Goal: Task Accomplishment & Management: Use online tool/utility

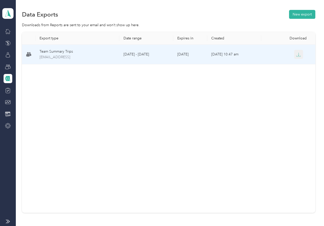
click at [300, 53] on button "button" at bounding box center [298, 54] width 9 height 9
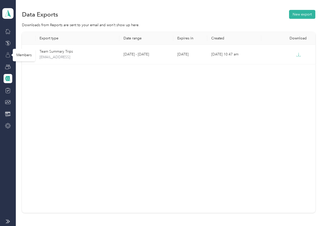
click at [5, 55] on icon at bounding box center [8, 55] width 6 height 6
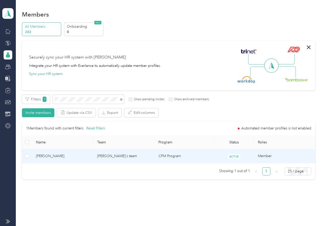
click at [64, 155] on span "[PERSON_NAME]" at bounding box center [62, 157] width 53 height 6
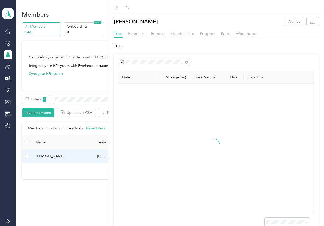
click at [173, 34] on span "Member info" at bounding box center [182, 33] width 24 height 5
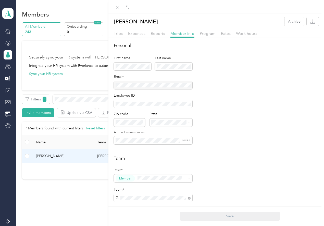
click at [63, 51] on div "[PERSON_NAME] Archive Trips Expenses Reports Member info Program Rates Work hou…" at bounding box center [162, 113] width 324 height 226
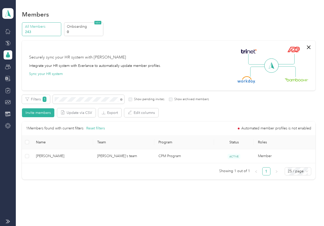
click at [7, 81] on icon at bounding box center [8, 79] width 6 height 6
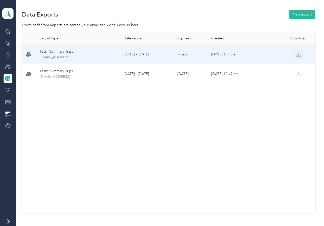
click at [297, 53] on icon "button" at bounding box center [298, 54] width 5 height 5
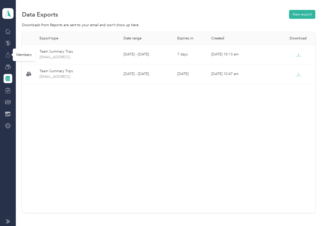
click at [6, 55] on icon at bounding box center [8, 55] width 4 height 3
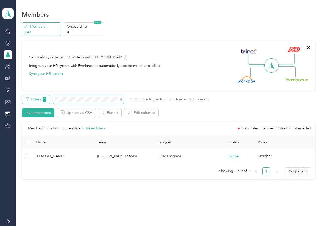
click at [48, 99] on div "Filters 1 Show pending invites Show archived members" at bounding box center [115, 99] width 187 height 9
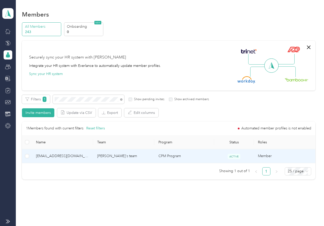
click at [66, 155] on span "[EMAIL_ADDRESS][DOMAIN_NAME]" at bounding box center [62, 157] width 53 height 6
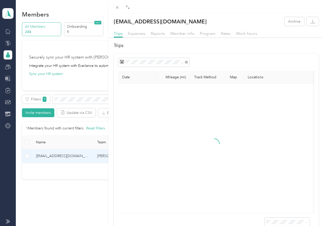
click at [62, 50] on div "[EMAIL_ADDRESS][DOMAIN_NAME] Archive Trips Expenses Reports Member info Program…" at bounding box center [162, 113] width 324 height 226
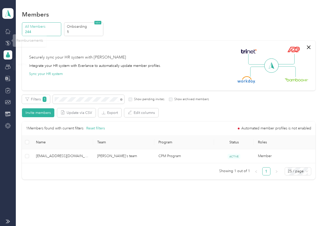
click at [7, 76] on icon at bounding box center [8, 79] width 6 height 6
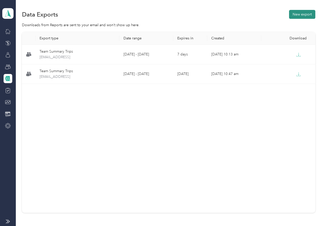
click at [297, 12] on button "New export" at bounding box center [302, 14] width 26 height 9
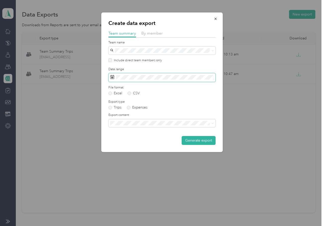
click at [152, 74] on span at bounding box center [161, 77] width 107 height 9
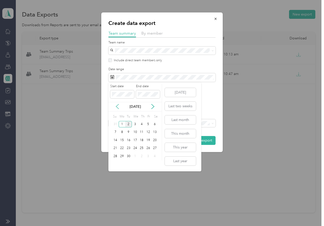
click at [117, 107] on icon at bounding box center [117, 106] width 5 height 5
click at [123, 158] on div "25" at bounding box center [121, 156] width 7 height 6
click at [114, 167] on div "31" at bounding box center [115, 165] width 7 height 6
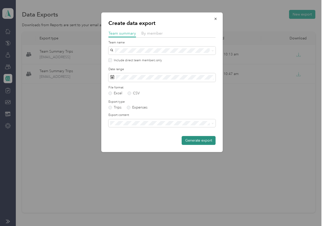
click at [196, 144] on button "Generate export" at bounding box center [198, 140] width 34 height 9
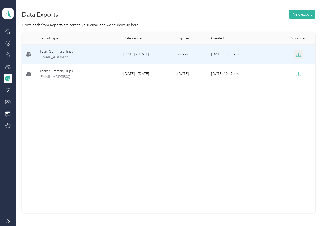
click at [299, 56] on icon "button" at bounding box center [298, 54] width 5 height 5
